Goal: Task Accomplishment & Management: Manage account settings

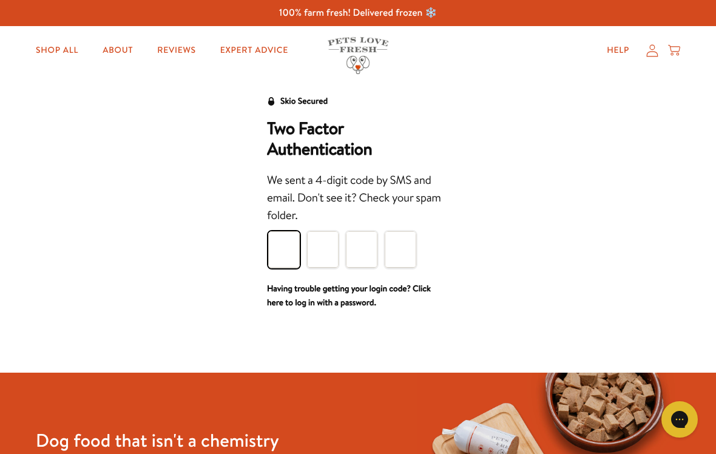
click at [291, 256] on input "Please enter your pin code" at bounding box center [284, 249] width 32 height 36
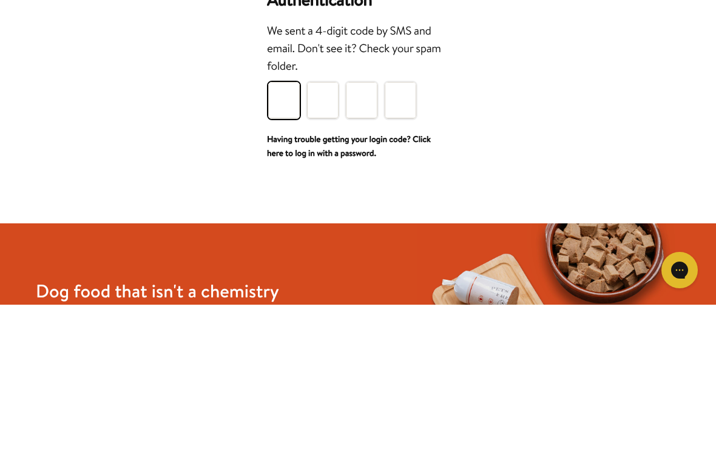
type input "8"
type input "6"
type input "4"
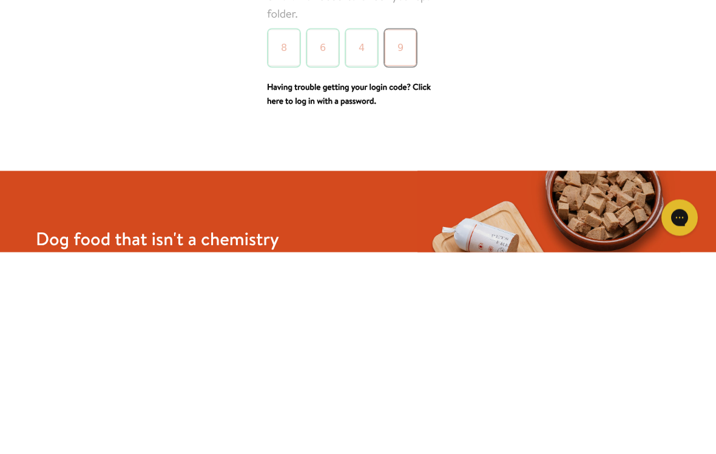
type input "9"
click at [635, 100] on div "Skio Secured Two Factor Authentication We sent a 4-digit code by SMS and email.…" at bounding box center [358, 202] width 692 height 216
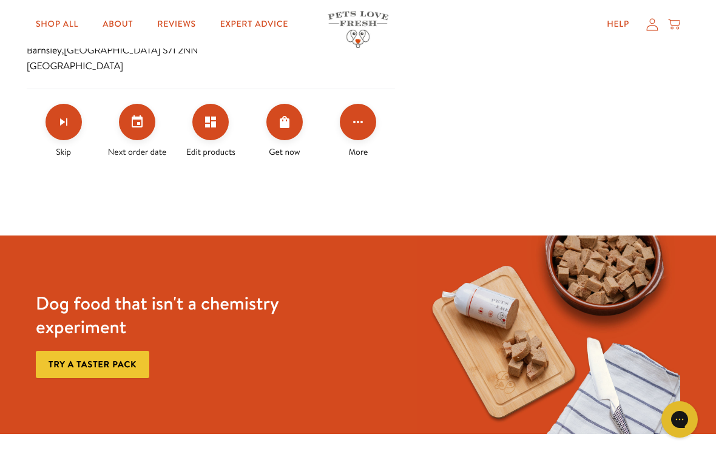
scroll to position [473, 0]
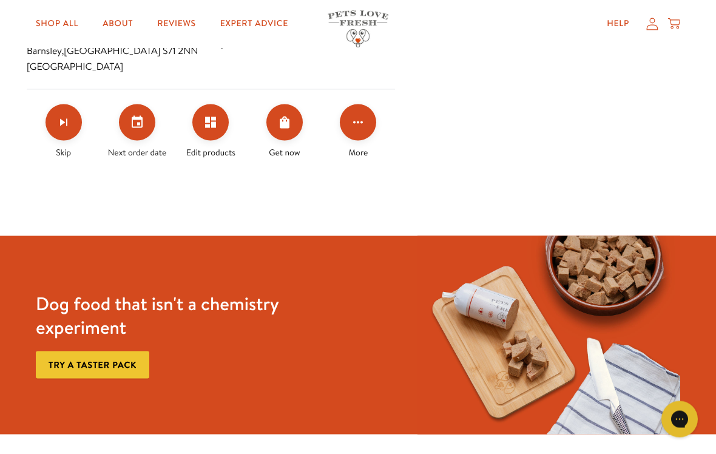
click at [215, 117] on icon "Edit products" at bounding box center [210, 122] width 11 height 11
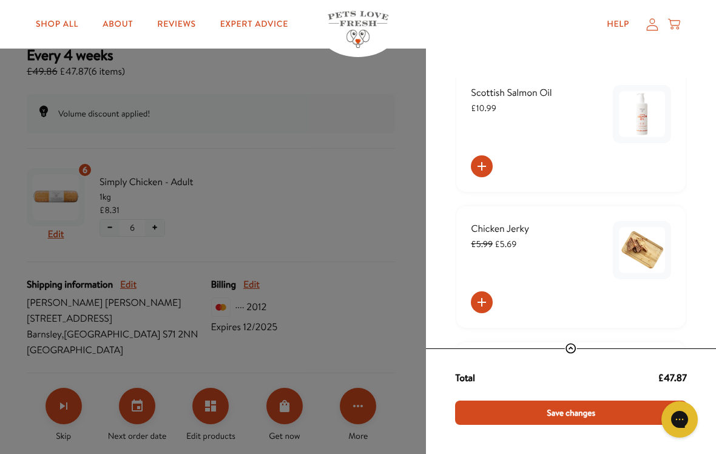
scroll to position [172, 0]
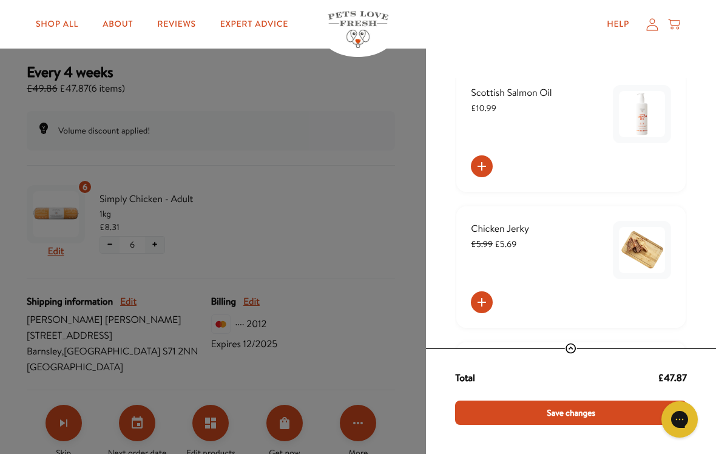
scroll to position [218, 0]
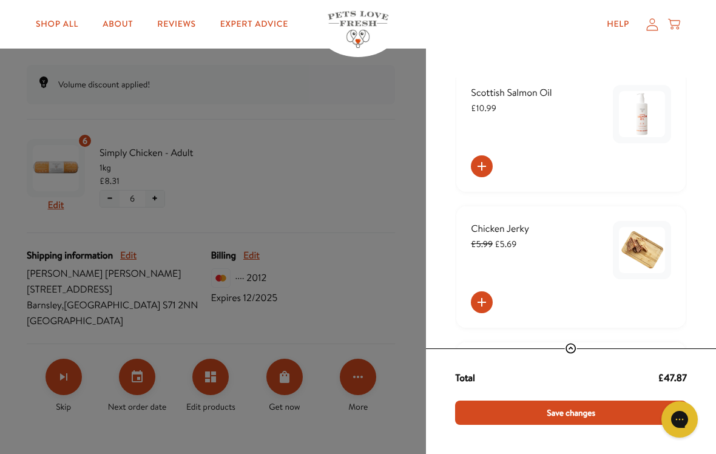
click at [216, 92] on div "Manage product(s) Simply Chicken - Adult 1kg £49.86 − 6 + − 6 + Swap item Add p…" at bounding box center [358, 227] width 716 height 454
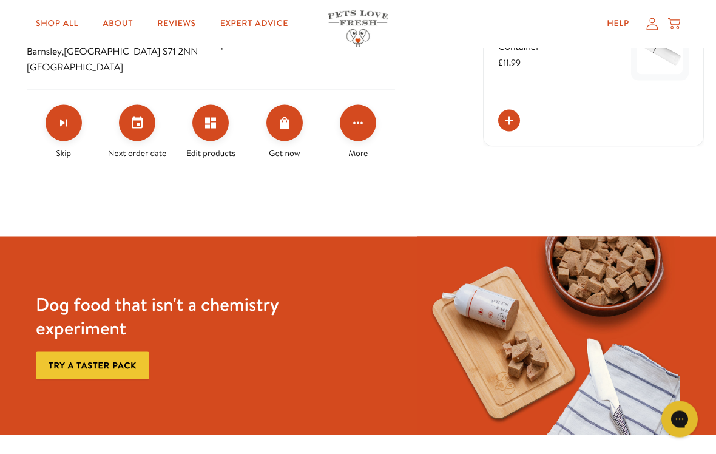
scroll to position [440, 0]
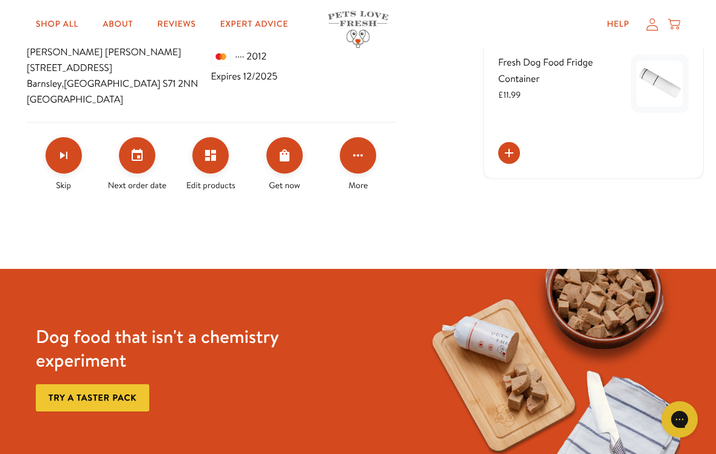
click at [217, 165] on button "Edit products" at bounding box center [210, 155] width 36 height 36
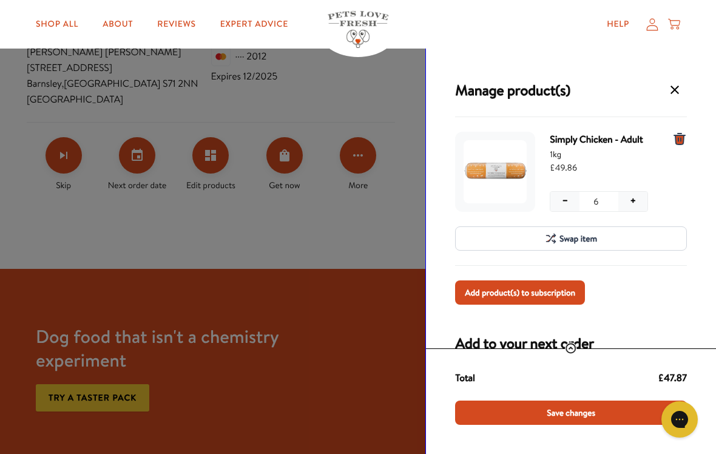
click at [570, 297] on span "Add product(s) to subscription" at bounding box center [520, 292] width 110 height 13
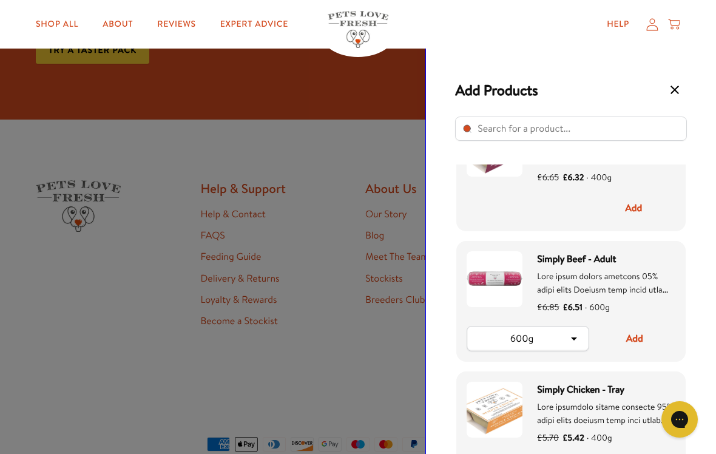
scroll to position [73, 0]
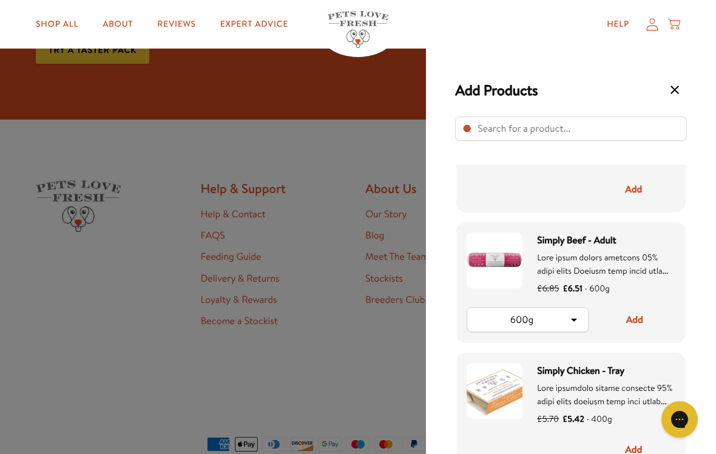
click at [654, 277] on div "Simply Beef - Adult £6.85 £6.51 · 600g" at bounding box center [606, 264] width 138 height 65
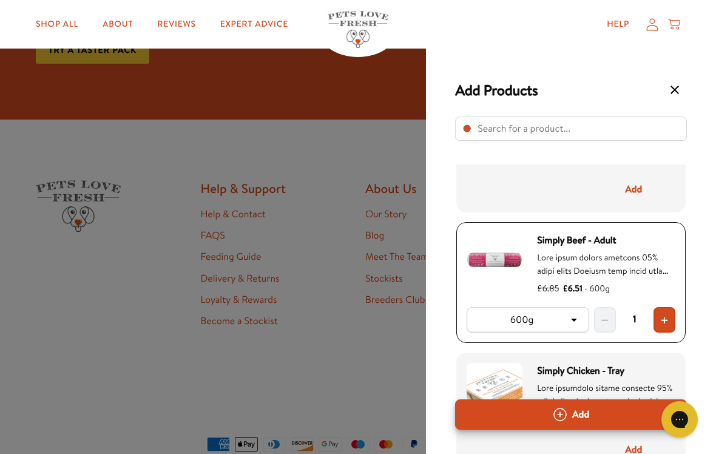
click at [640, 283] on div "£6.85 £6.51 · 600g" at bounding box center [606, 288] width 138 height 16
click at [674, 265] on div "Select product" at bounding box center [606, 263] width 138 height 25
click at [674, 264] on div "Select product" at bounding box center [606, 263] width 138 height 25
click at [673, 320] on button "+" at bounding box center [665, 319] width 22 height 25
click at [645, 198] on button "Add" at bounding box center [633, 189] width 83 height 25
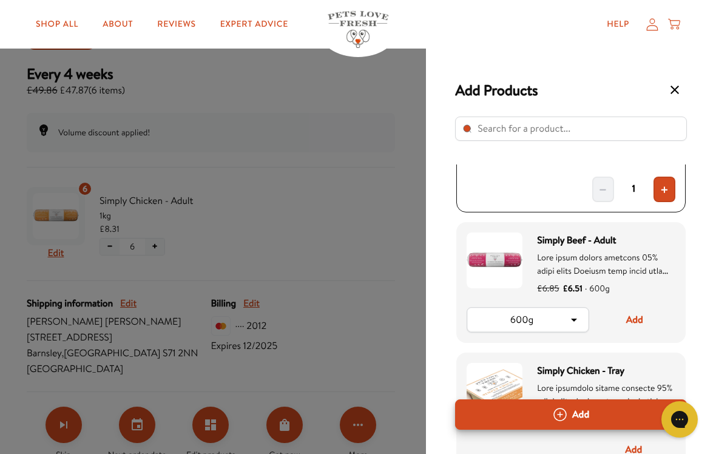
scroll to position [171, 0]
click at [76, 261] on div "Add Products Simply Venison - Tray £6.65 £6.32 · 400g − 1 + Simply Beef - Adult…" at bounding box center [358, 227] width 716 height 454
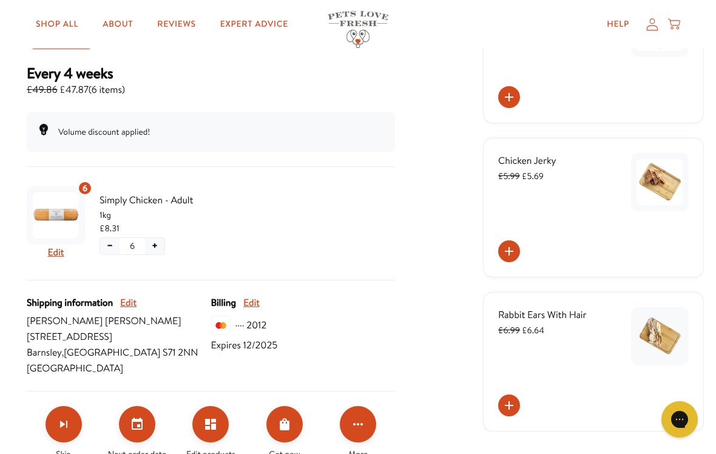
click at [55, 266] on div "6 Edit Simply Chicken - Adult 1kg £8.31 − 6 +" at bounding box center [211, 230] width 368 height 99
click at [63, 254] on button "Edit" at bounding box center [56, 253] width 16 height 16
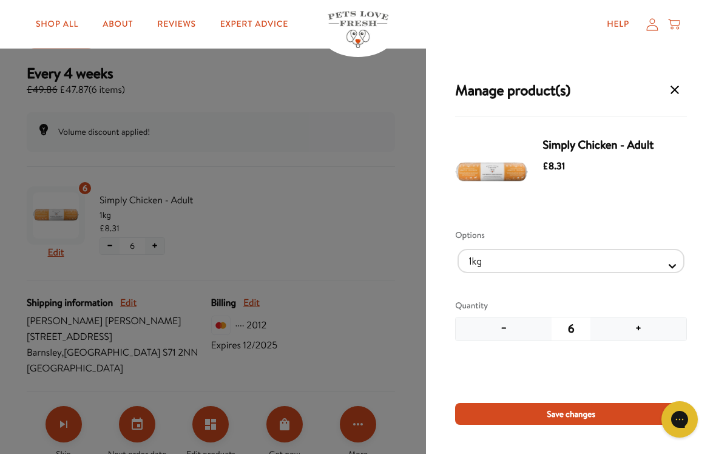
click at [97, 176] on div "Manage product(s) Simply Chicken - Adult £8.31 Options 1kg 600g Quantity − 6 + …" at bounding box center [358, 227] width 716 height 454
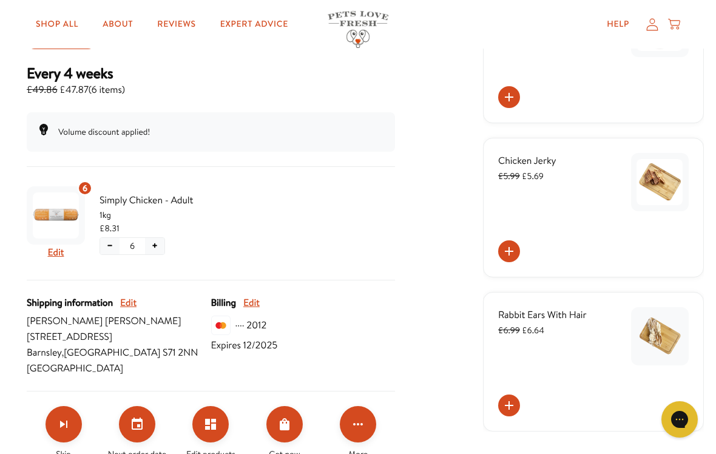
click at [90, 184] on div "6" at bounding box center [85, 188] width 15 height 15
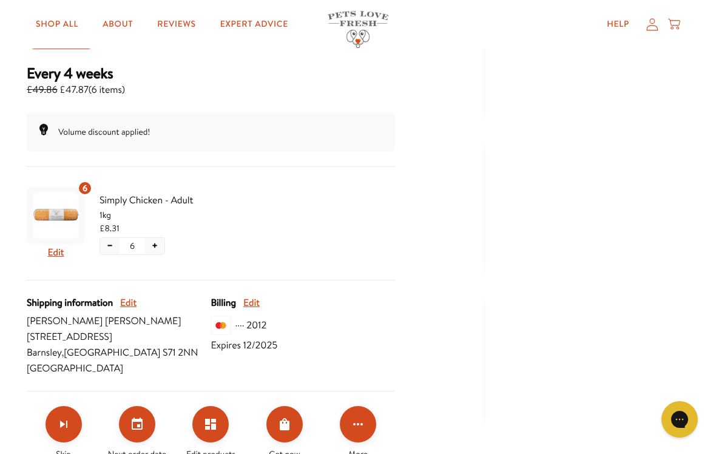
click at [89, 192] on div "6" at bounding box center [85, 188] width 15 height 15
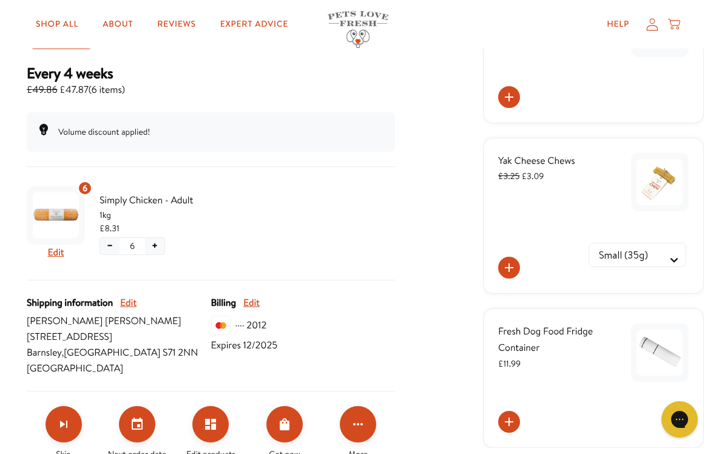
click at [86, 194] on span "6" at bounding box center [85, 187] width 5 height 13
click at [72, 305] on span "Shipping information" at bounding box center [70, 303] width 86 height 16
click at [63, 258] on button "Edit" at bounding box center [56, 253] width 16 height 16
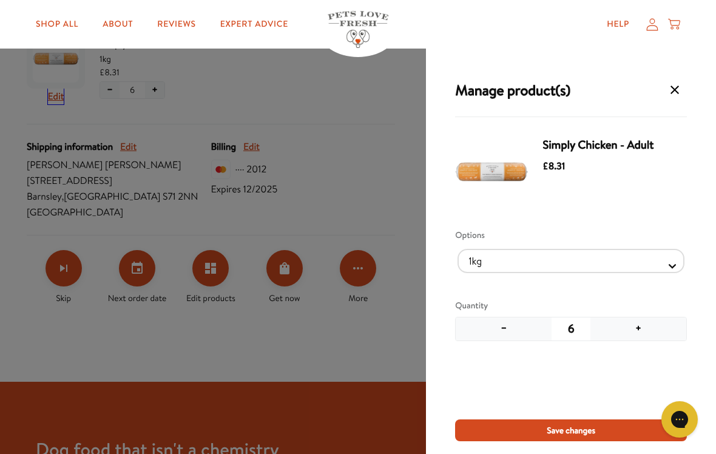
scroll to position [334, 0]
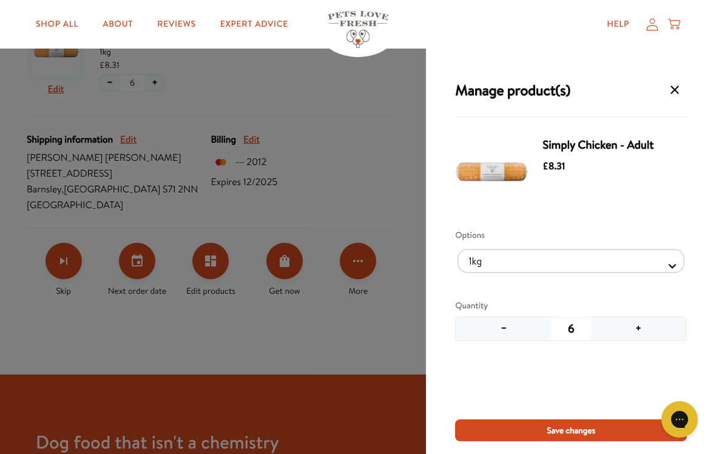
click at [223, 263] on div "Manage product(s) Simply Chicken - Adult £8.31 Options 1kg 600g Quantity − 6 + …" at bounding box center [358, 235] width 716 height 470
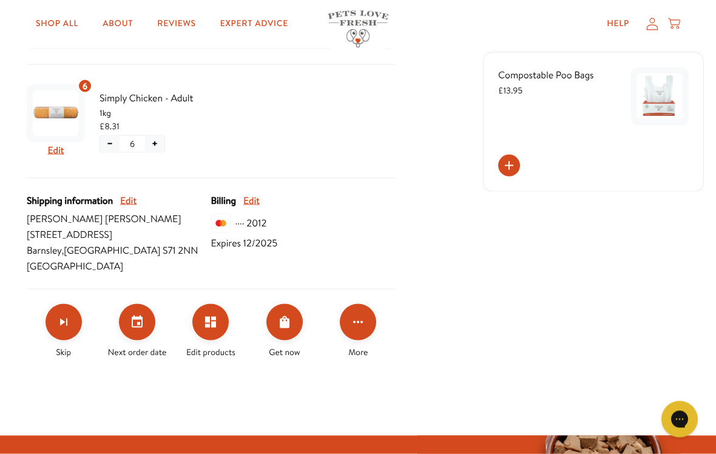
scroll to position [274, 0]
click at [57, 155] on button "Edit" at bounding box center [56, 150] width 16 height 16
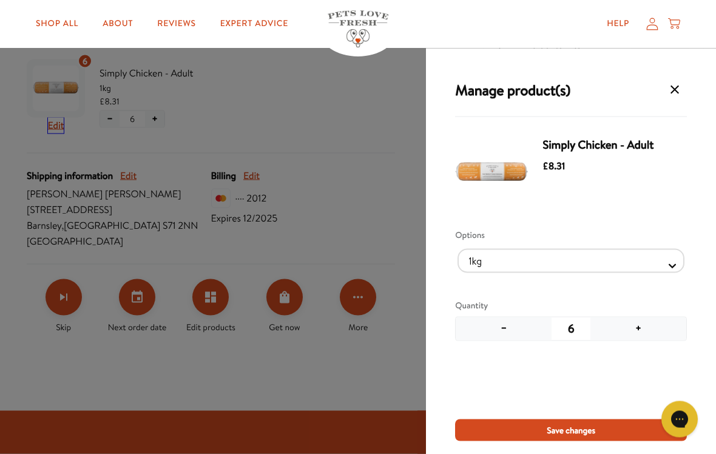
scroll to position [313, 0]
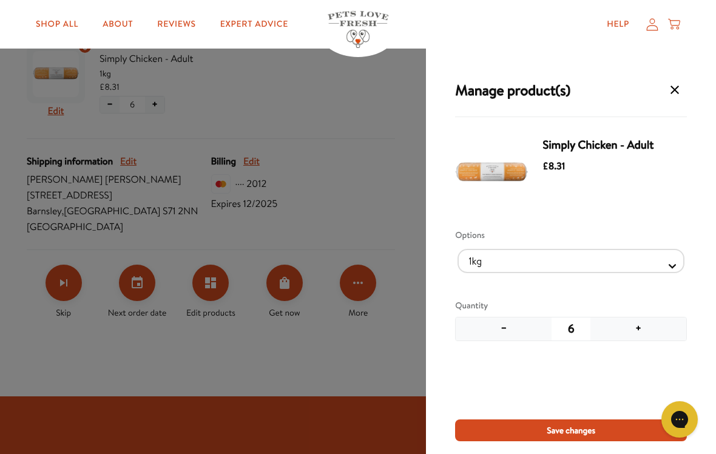
click at [228, 286] on div "Manage product(s) Simply Chicken - Adult £8.31 Options 1kg 600g Quantity − 6 + …" at bounding box center [358, 235] width 716 height 470
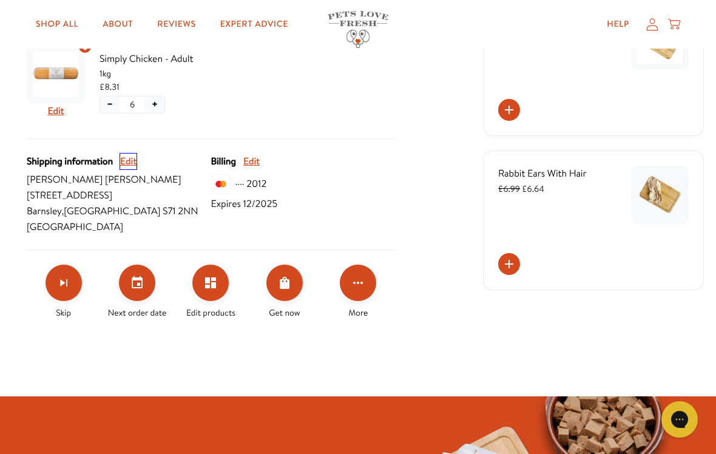
click at [134, 168] on button "Edit" at bounding box center [128, 162] width 16 height 16
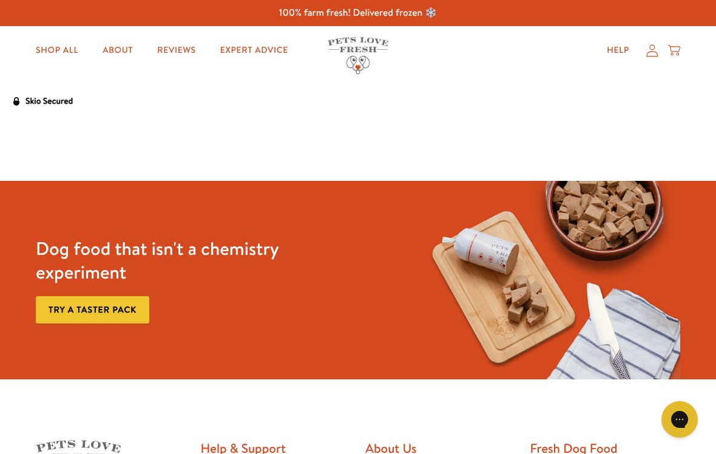
select select "[GEOGRAPHIC_DATA]"
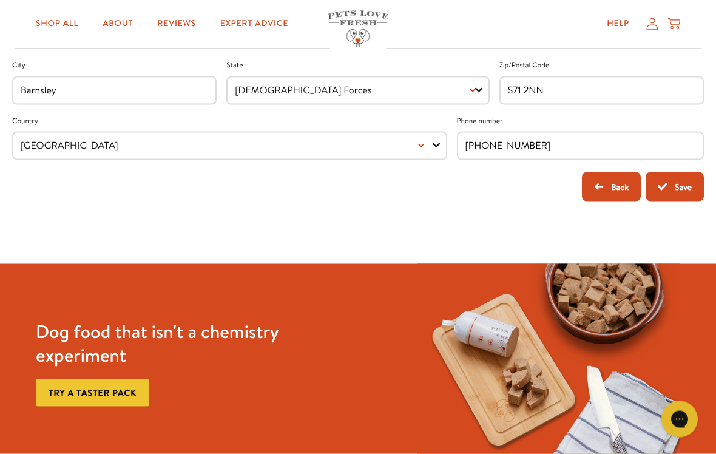
scroll to position [291, 0]
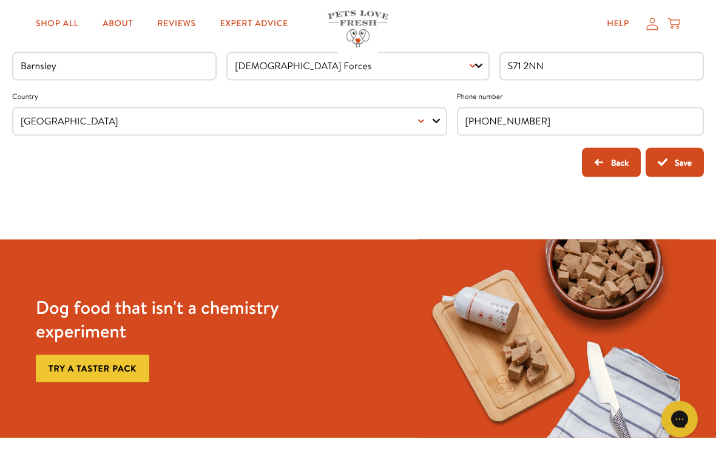
click at [617, 168] on button "Back" at bounding box center [611, 162] width 59 height 29
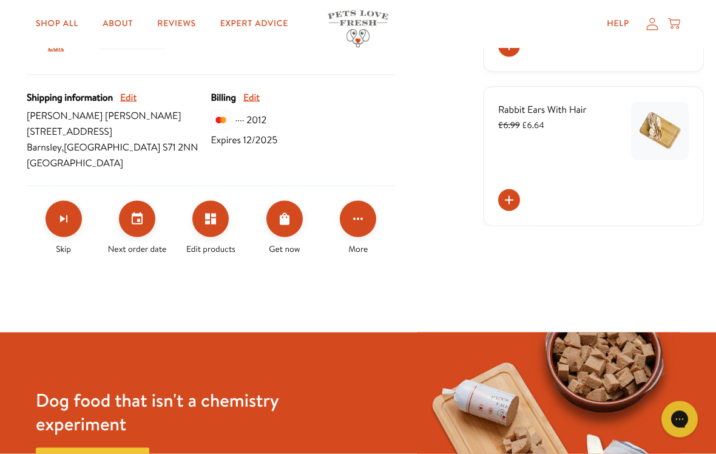
scroll to position [377, 0]
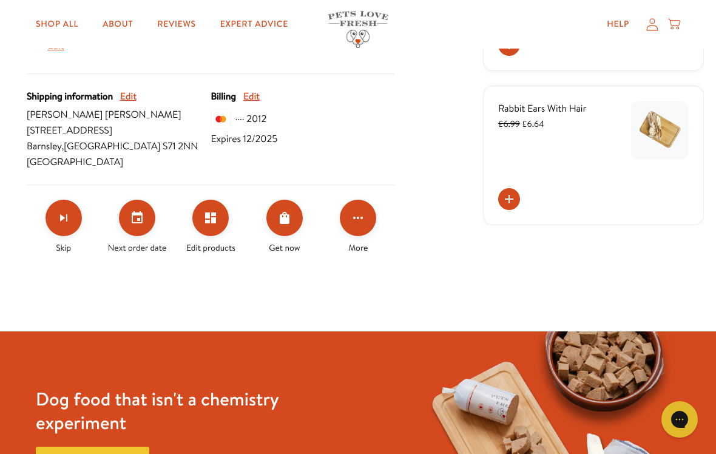
click at [359, 225] on button "Click for more options" at bounding box center [358, 218] width 36 height 36
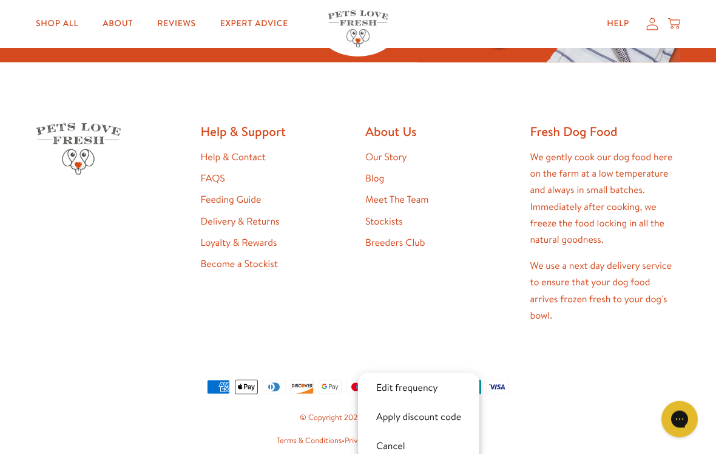
scroll to position [881, 0]
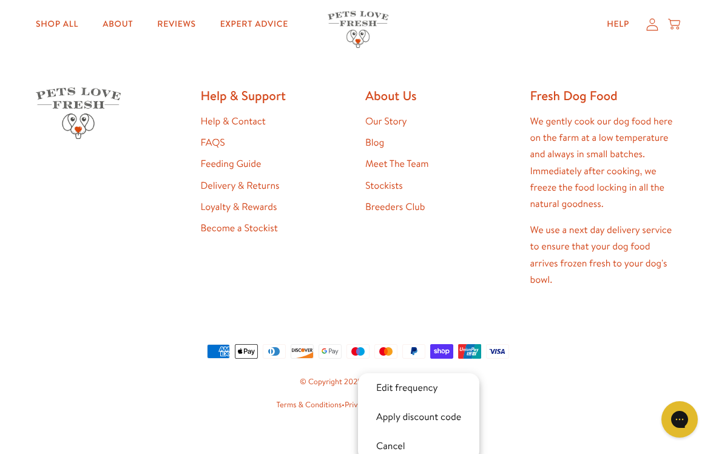
click at [453, 387] on li "Edit frequency" at bounding box center [418, 387] width 121 height 29
select testing "Delivery every 4 weeks"
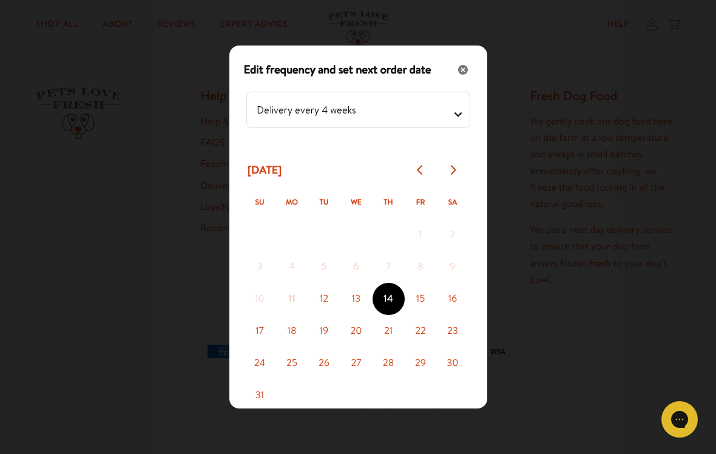
click at [458, 75] on icon "Close" at bounding box center [463, 70] width 10 height 10
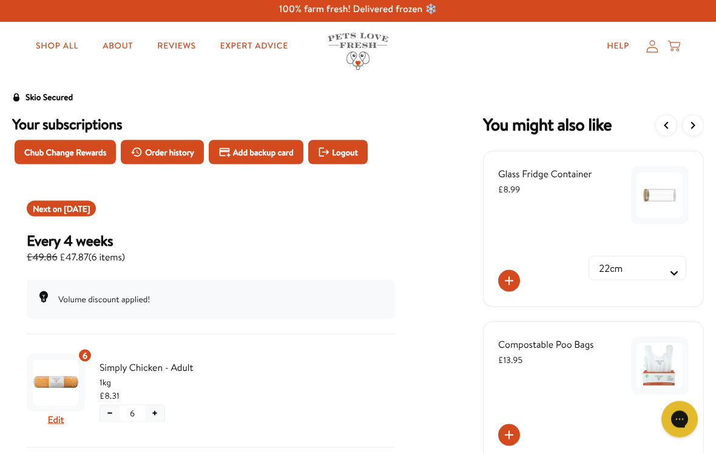
scroll to position [0, 0]
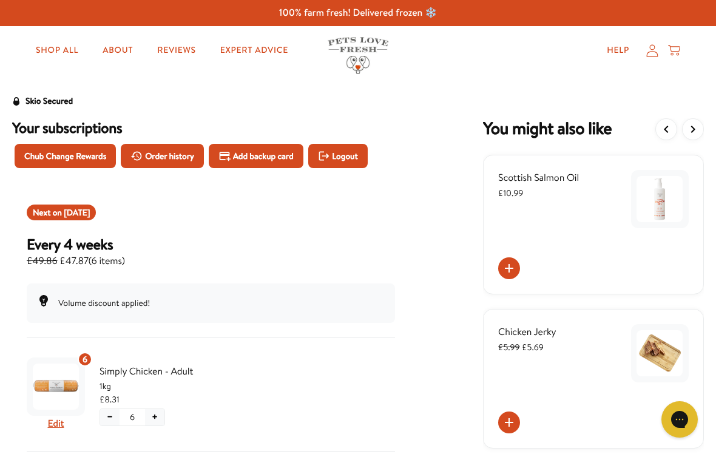
click at [654, 53] on icon at bounding box center [652, 50] width 12 height 13
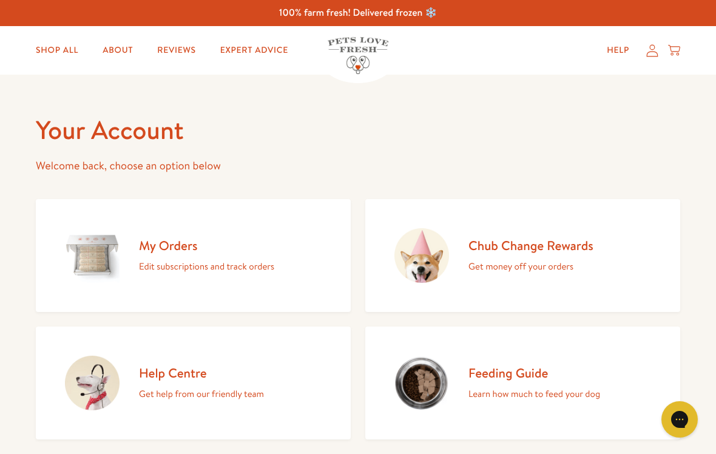
click at [232, 264] on p "Edit subscriptions and track orders" at bounding box center [206, 267] width 135 height 16
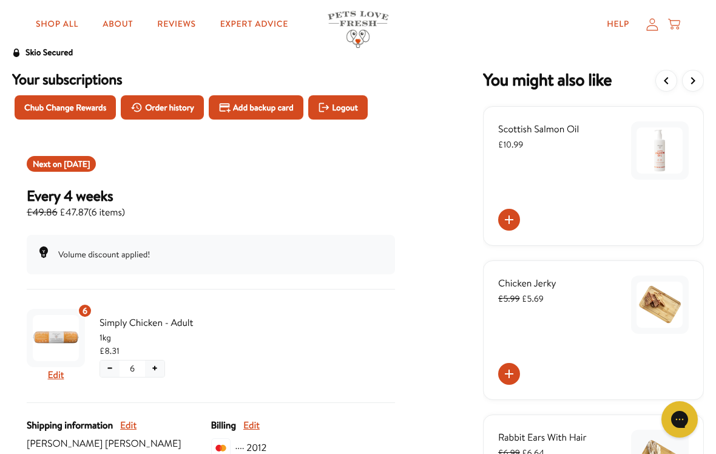
scroll to position [63, 0]
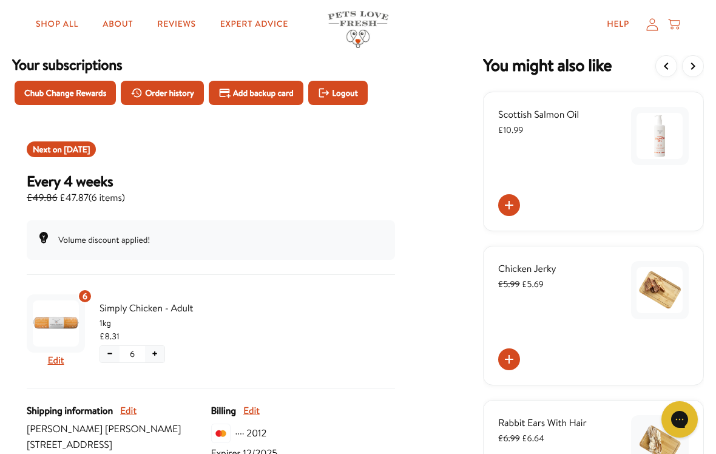
click at [100, 302] on div "6 Edit Simply Chicken - Adult 1kg £8.31 − 6 +" at bounding box center [114, 331] width 175 height 84
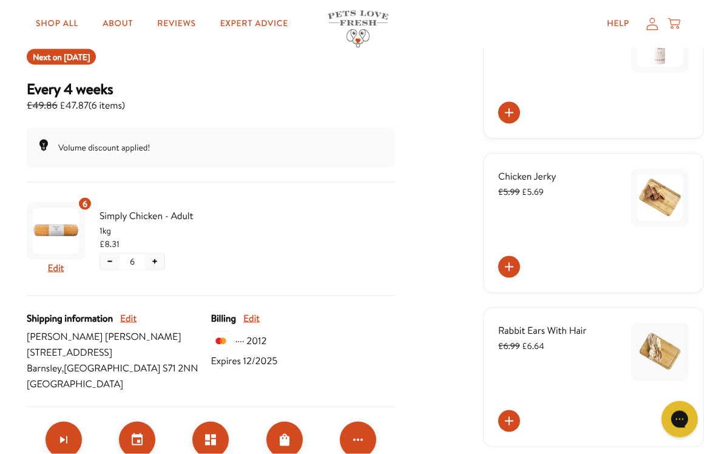
scroll to position [172, 0]
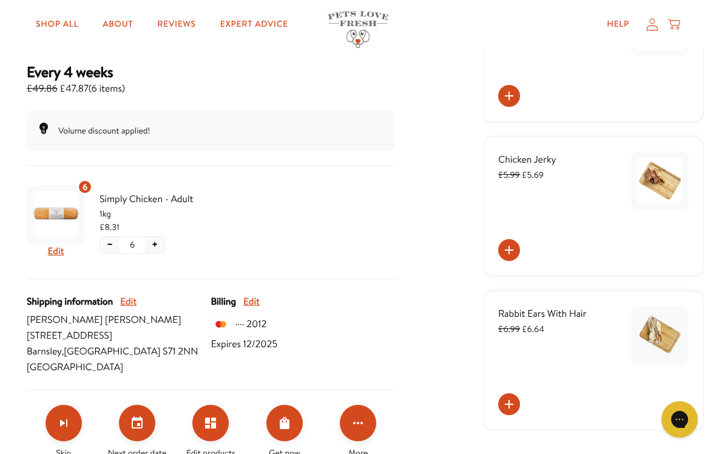
click at [391, 302] on div "Billing Edit" at bounding box center [303, 302] width 184 height 16
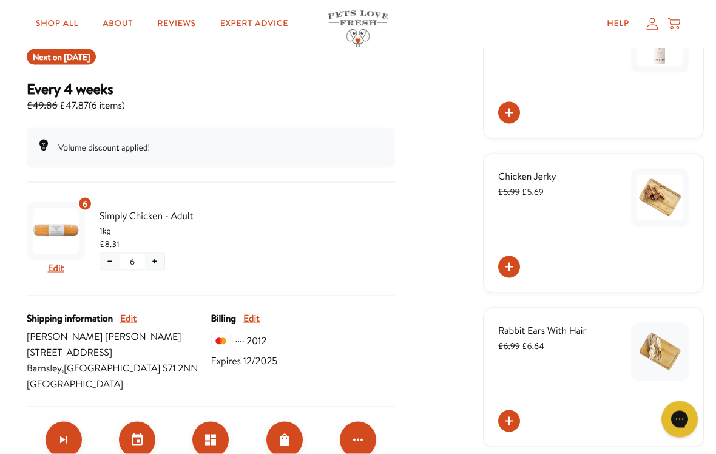
scroll to position [187, 0]
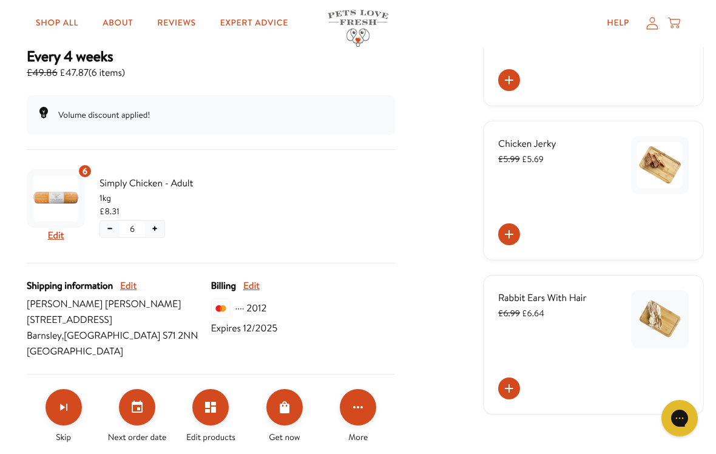
click at [391, 306] on div "···· 2012 Expires 12/2025" at bounding box center [303, 319] width 184 height 38
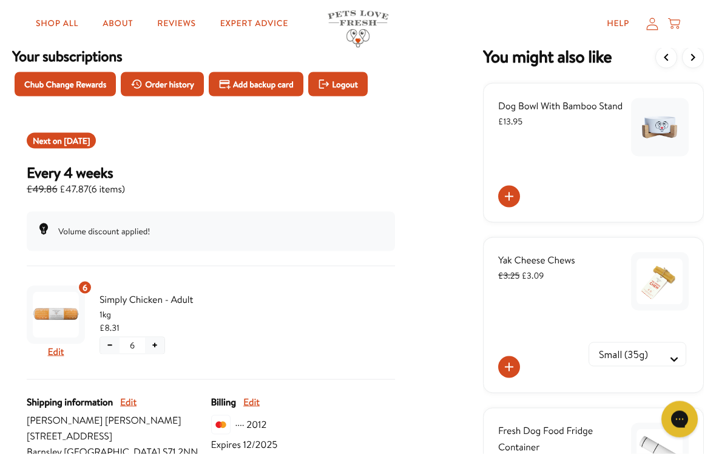
scroll to position [0, 0]
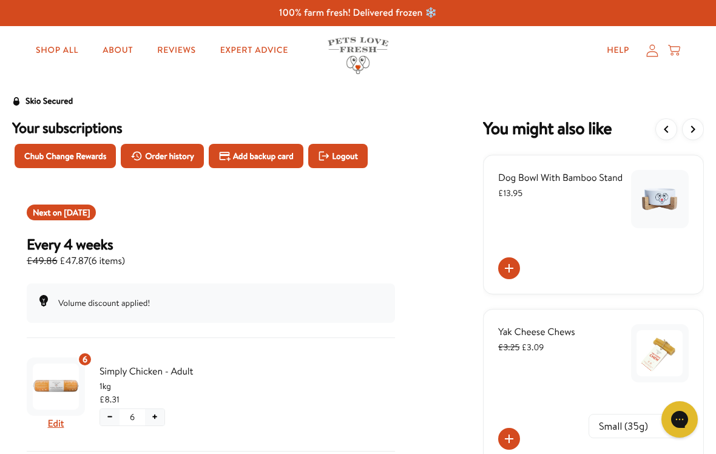
click at [617, 51] on link "Help" at bounding box center [618, 50] width 42 height 24
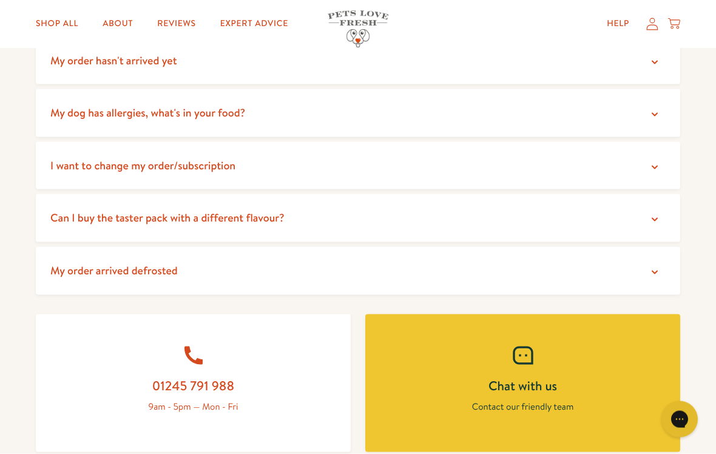
scroll to position [281, 0]
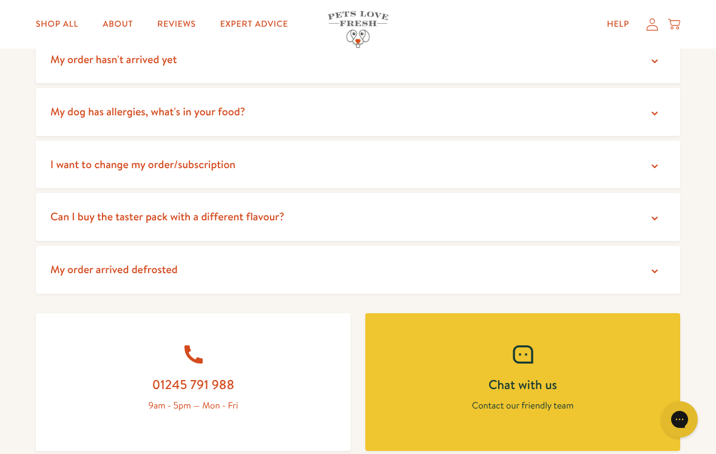
click at [146, 168] on span "I want to change my order/subscription" at bounding box center [142, 164] width 185 height 15
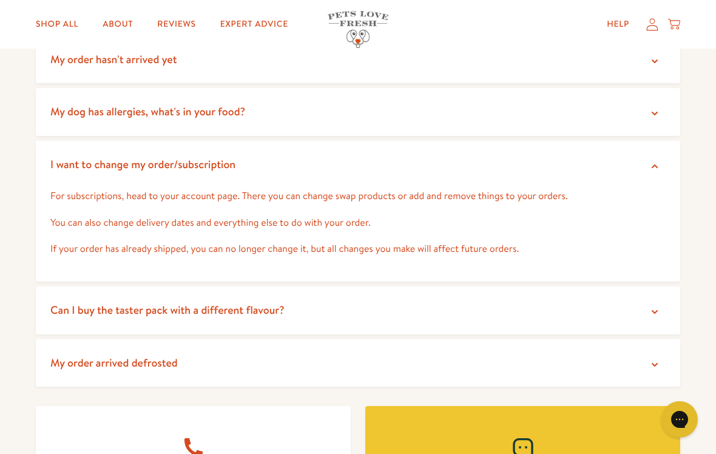
click at [649, 33] on div "Help My account Cart" at bounding box center [640, 24] width 90 height 24
click at [658, 25] on icon at bounding box center [652, 24] width 12 height 13
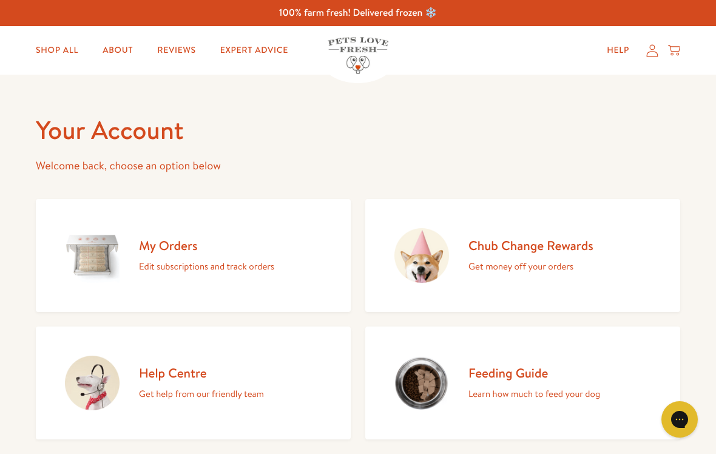
click at [228, 279] on link "My Orders Edit subscriptions and track orders" at bounding box center [193, 255] width 315 height 113
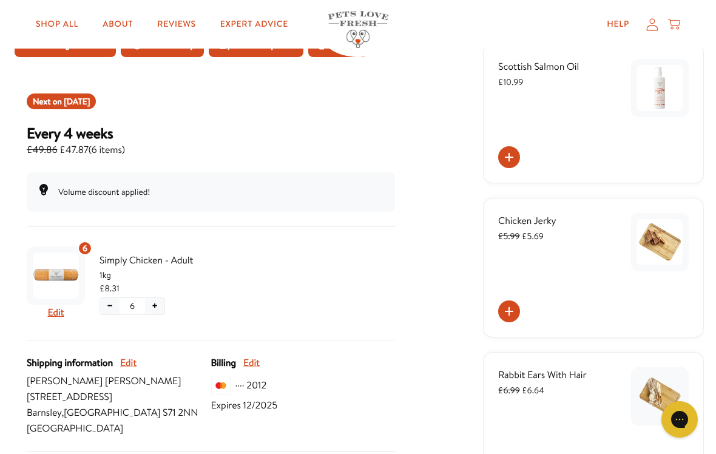
scroll to position [113, 0]
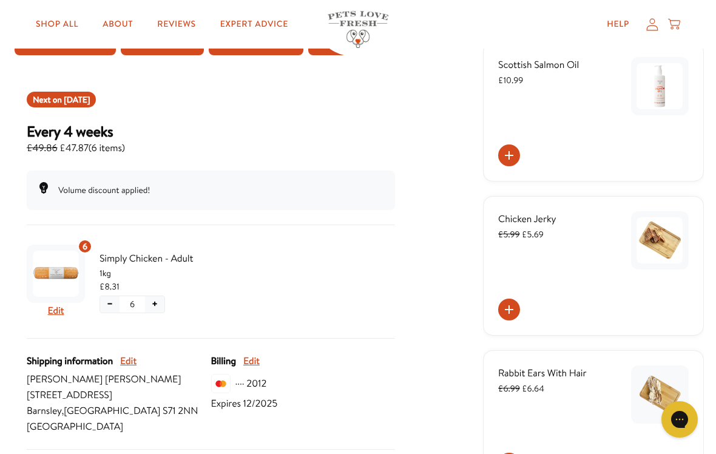
click at [86, 252] on div "6" at bounding box center [85, 246] width 15 height 15
click at [58, 314] on button "Edit" at bounding box center [56, 311] width 16 height 16
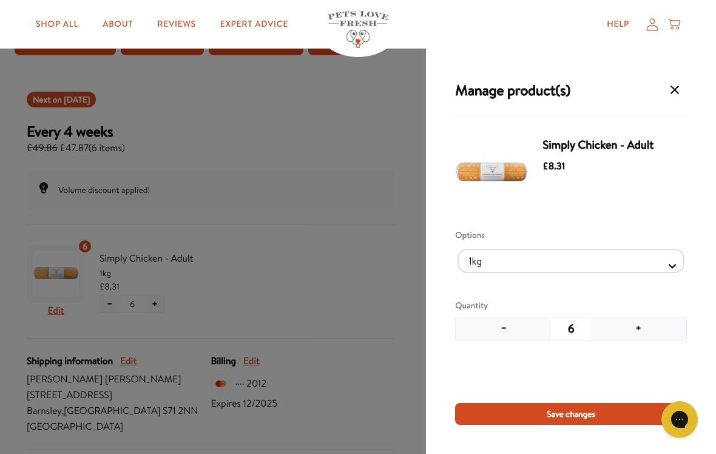
click at [90, 248] on div "Manage product(s) Simply Chicken - Adult £8.31 Options 1kg 600g Quantity − 6 + …" at bounding box center [358, 227] width 716 height 454
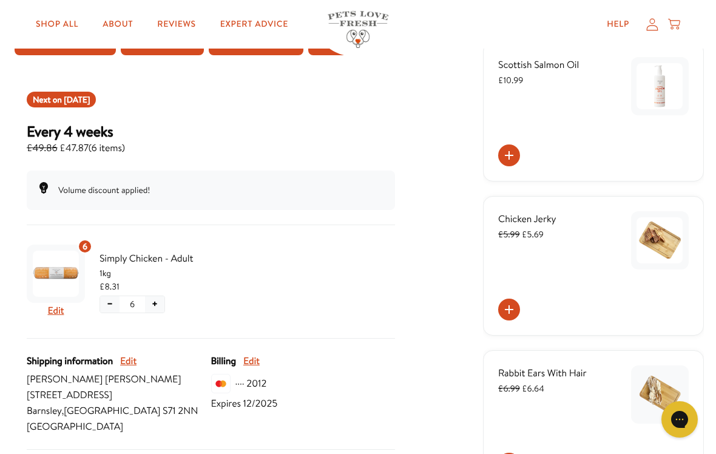
click at [67, 274] on img "Subscription product: Simply Chicken - Adult" at bounding box center [56, 274] width 46 height 46
click at [71, 322] on div "6 Edit Simply Chicken - Adult 1kg £8.31 − 6 +" at bounding box center [114, 282] width 175 height 84
click at [55, 311] on button "Edit" at bounding box center [56, 311] width 16 height 16
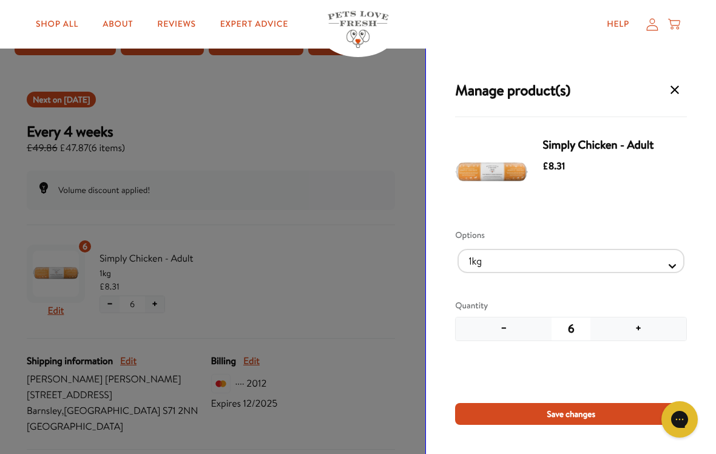
click at [509, 333] on button "−" at bounding box center [504, 328] width 96 height 23
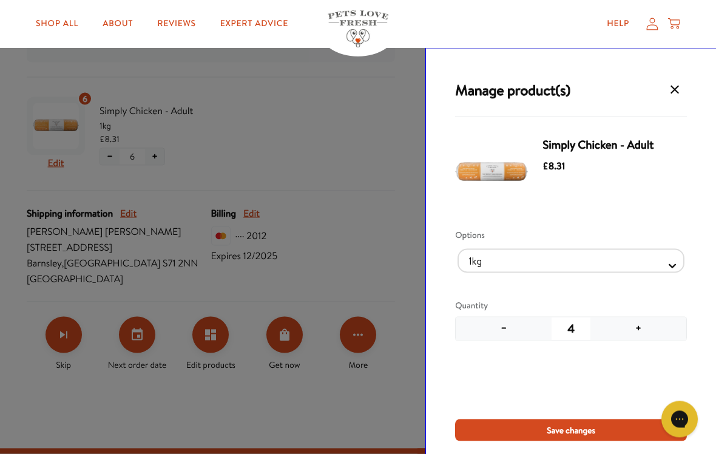
scroll to position [261, 0]
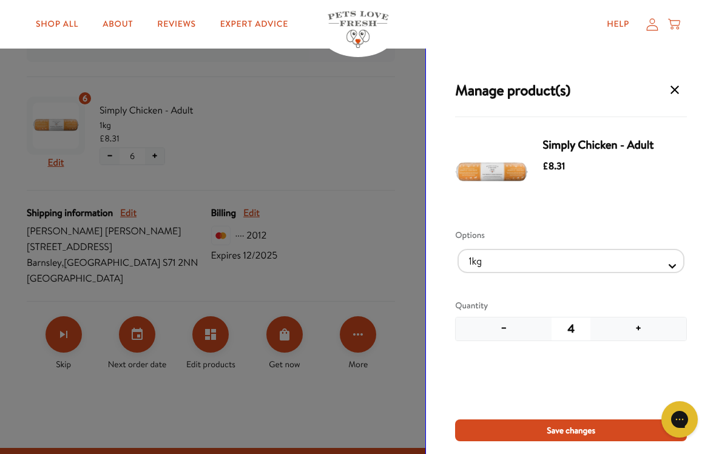
click at [585, 436] on span "Save changes" at bounding box center [571, 430] width 49 height 13
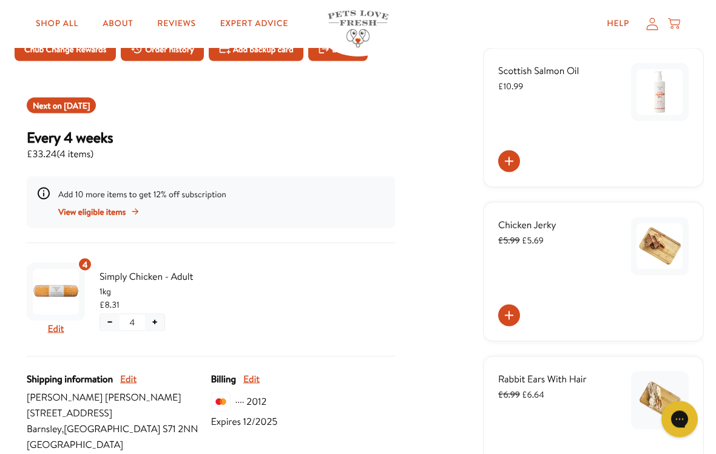
scroll to position [107, 0]
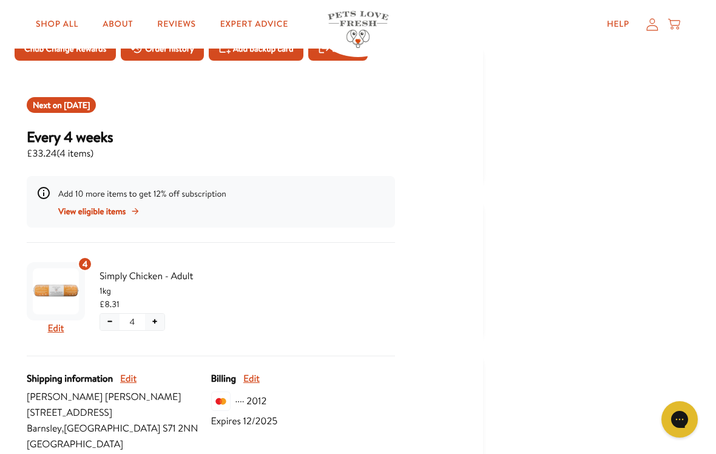
click at [115, 217] on span "View eligible items" at bounding box center [91, 211] width 67 height 13
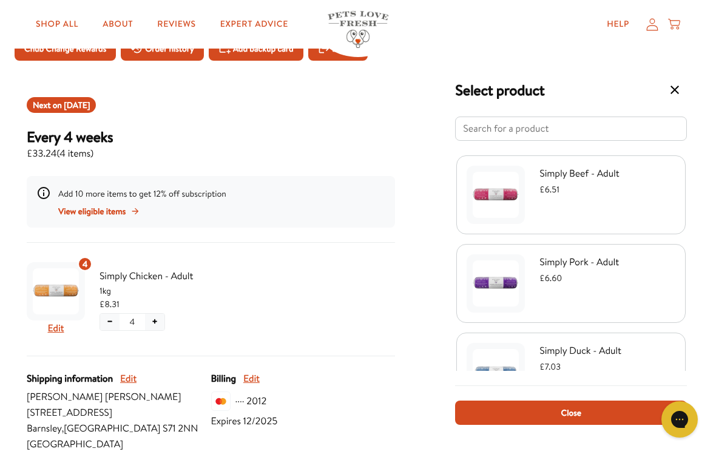
click at [653, 189] on div "Simply Beef - Adult £6.51" at bounding box center [571, 195] width 209 height 58
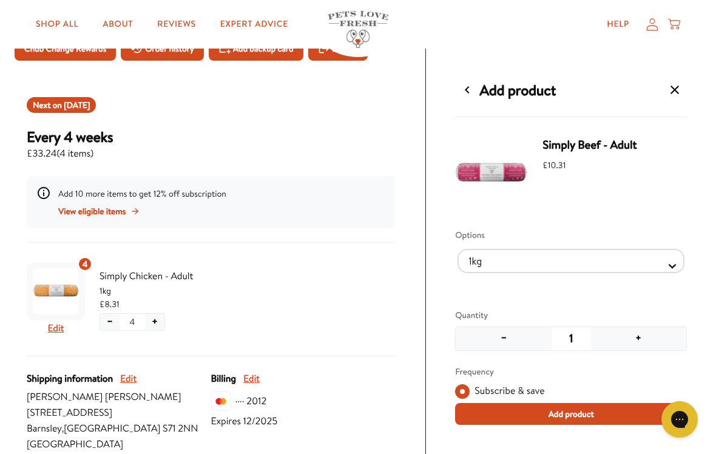
click at [642, 346] on button "+" at bounding box center [639, 338] width 96 height 23
click at [598, 425] on button "Add product" at bounding box center [571, 414] width 232 height 22
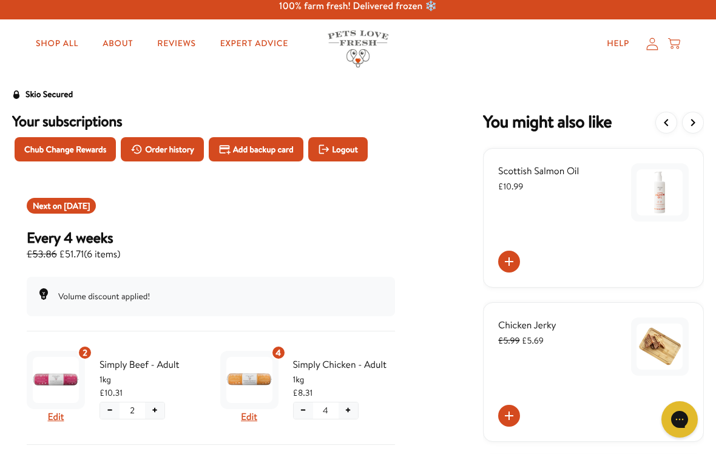
scroll to position [0, 0]
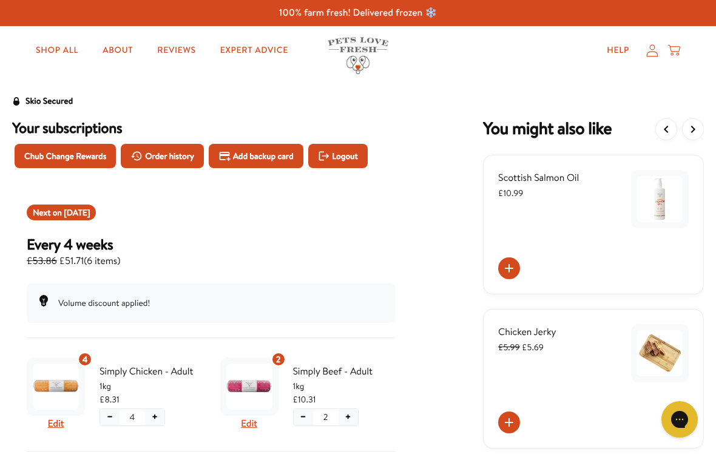
click at [377, 311] on div "Volume discount applied!" at bounding box center [211, 302] width 368 height 39
